Goal: Information Seeking & Learning: Learn about a topic

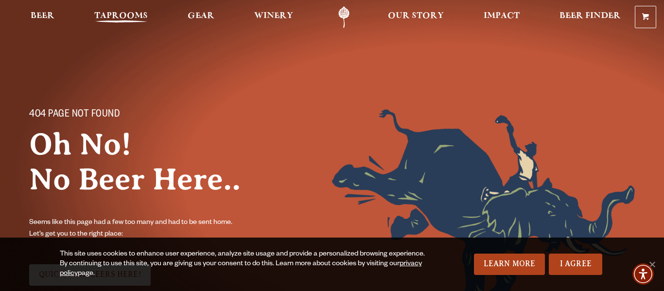
click at [121, 19] on span "Taprooms" at bounding box center [120, 16] width 53 height 8
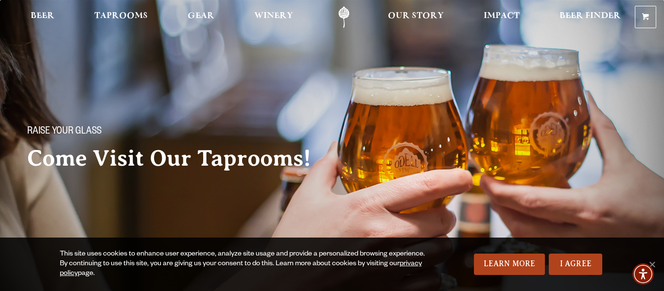
click at [121, 19] on span "Taprooms" at bounding box center [120, 16] width 53 height 8
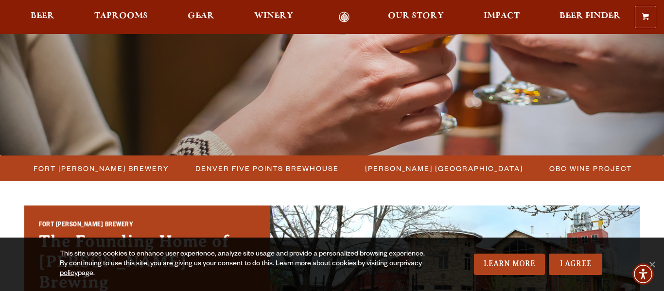
scroll to position [161, 0]
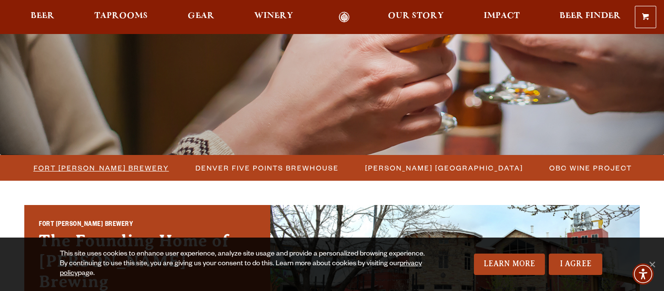
click at [116, 170] on span "Fort Collins Brewery" at bounding box center [102, 168] width 136 height 14
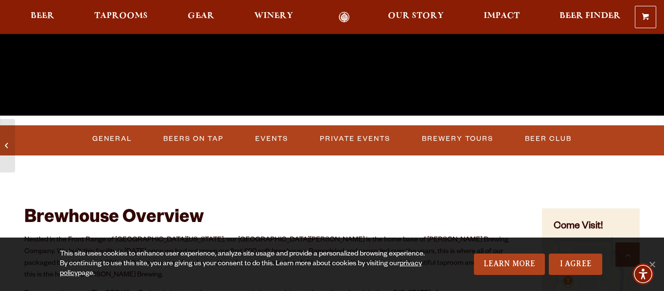
scroll to position [261, 0]
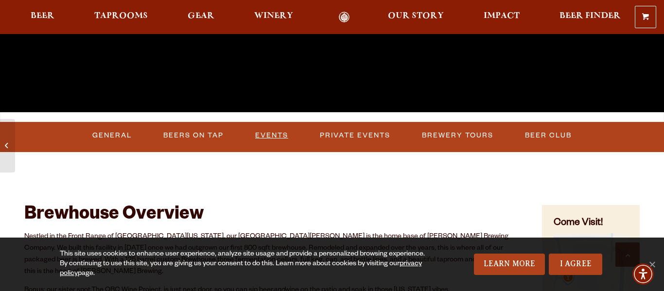
click at [272, 136] on link "Events" at bounding box center [271, 135] width 41 height 22
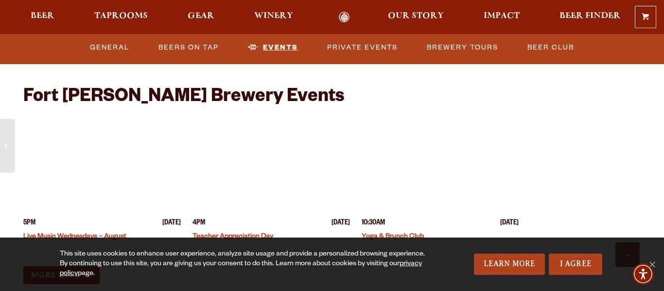
scroll to position [2356, 0]
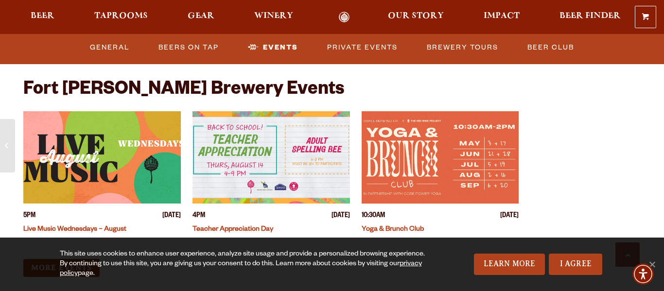
click at [101, 138] on img "View event details" at bounding box center [102, 157] width 158 height 92
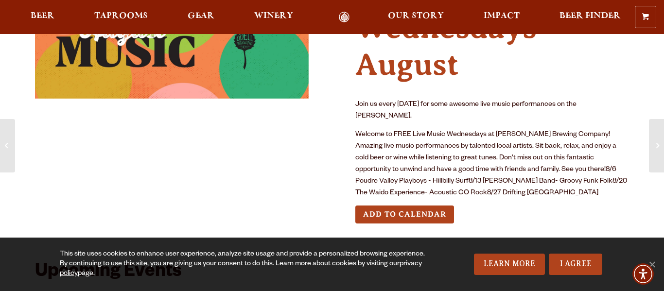
scroll to position [101, 0]
